Goal: Transaction & Acquisition: Purchase product/service

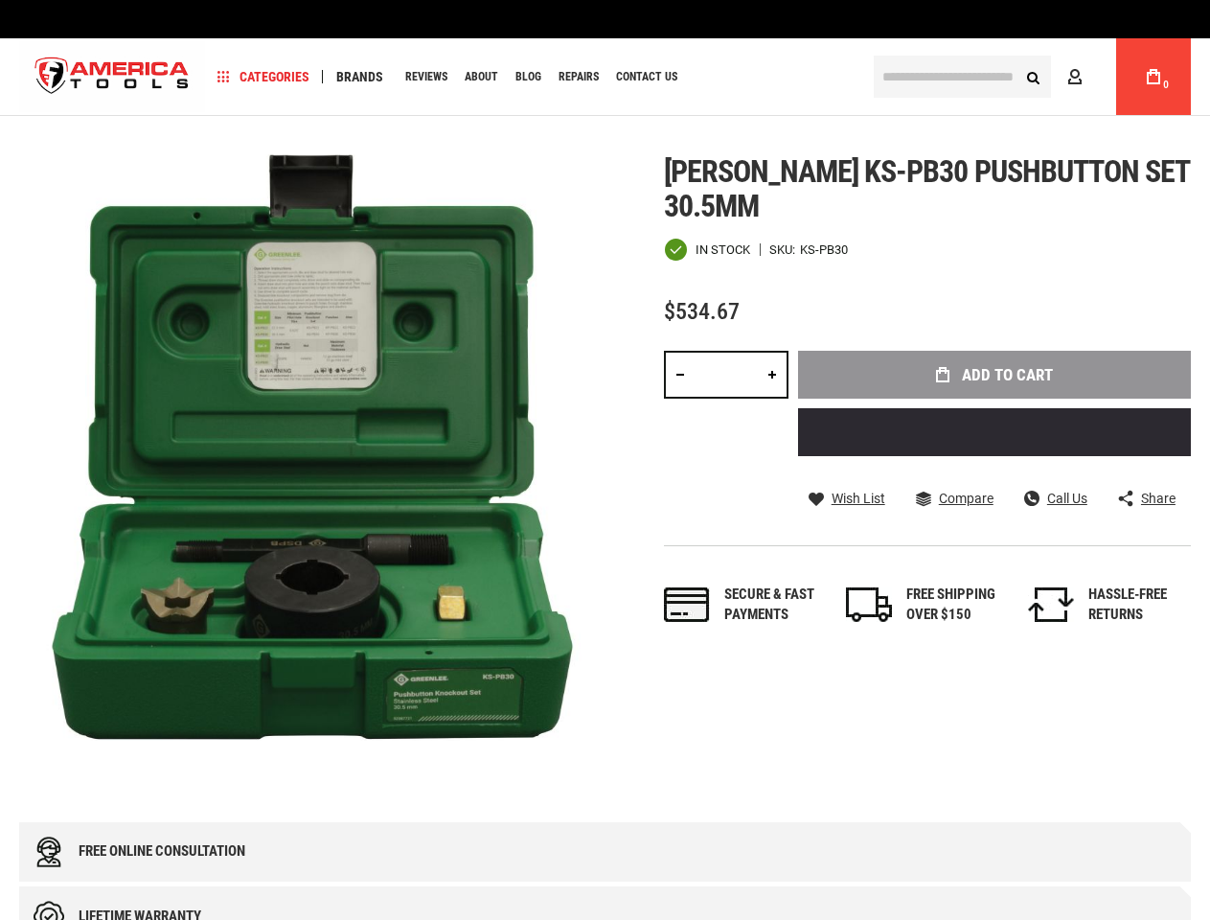
click at [604, 460] on img at bounding box center [312, 447] width 586 height 586
click at [263, 77] on span "Categories" at bounding box center [263, 76] width 92 height 13
click at [359, 77] on span "Brands" at bounding box center [359, 76] width 47 height 13
click at [846, 499] on span "Wish List" at bounding box center [859, 497] width 54 height 13
click at [954, 499] on span "Compare" at bounding box center [966, 497] width 55 height 13
